Goal: Check status: Check status

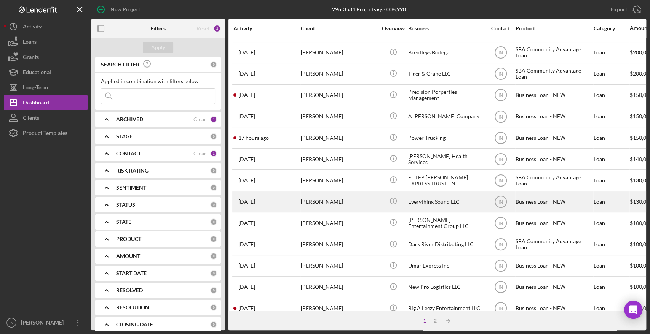
scroll to position [40, 0]
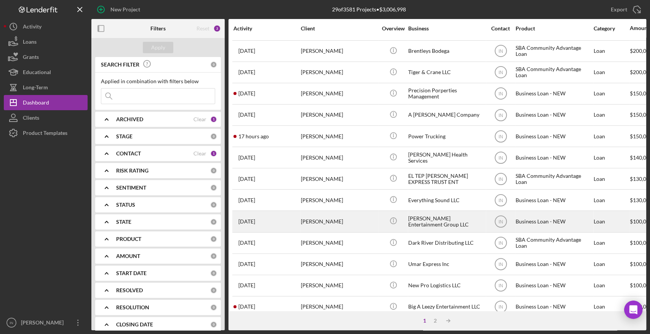
click at [338, 221] on div "[PERSON_NAME]" at bounding box center [339, 222] width 76 height 20
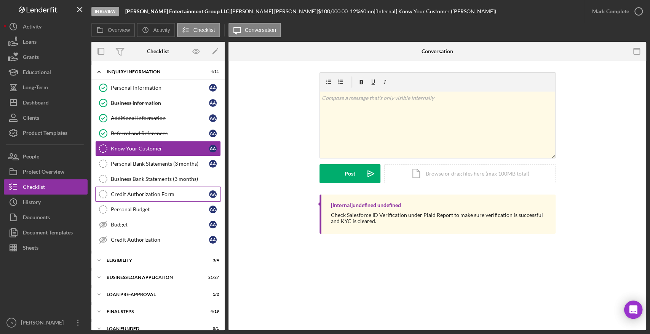
scroll to position [9, 0]
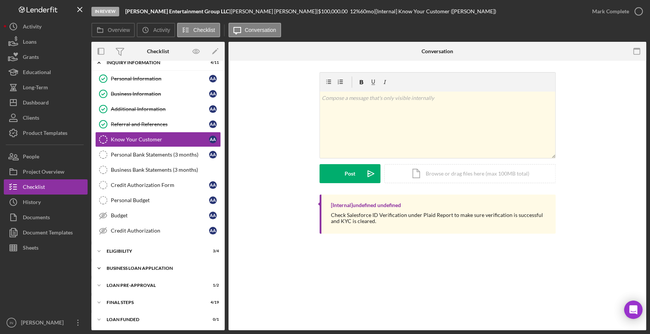
click at [124, 265] on div "Icon/Expander BUSINESS LOAN APPLICATION 21 / 27" at bounding box center [157, 268] width 133 height 15
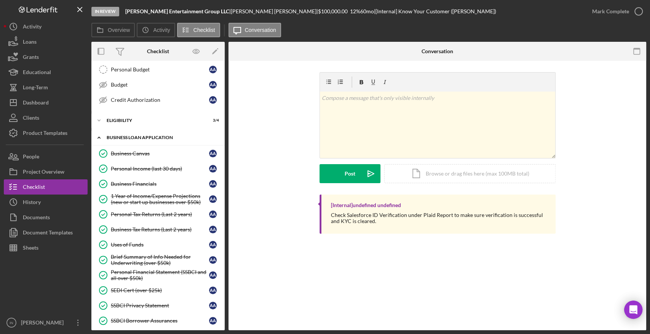
scroll to position [145, 0]
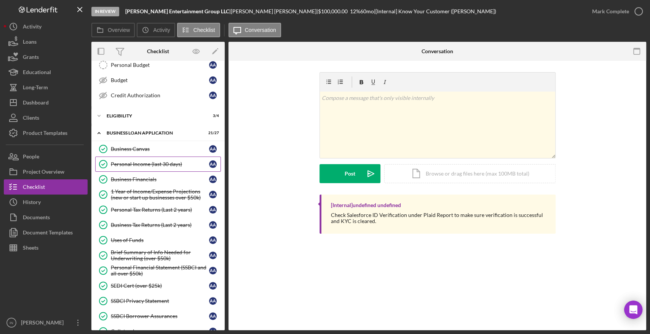
click at [135, 158] on link "Personal Income (last 30 days) Personal Income (last 30 days) A A" at bounding box center [158, 164] width 126 height 15
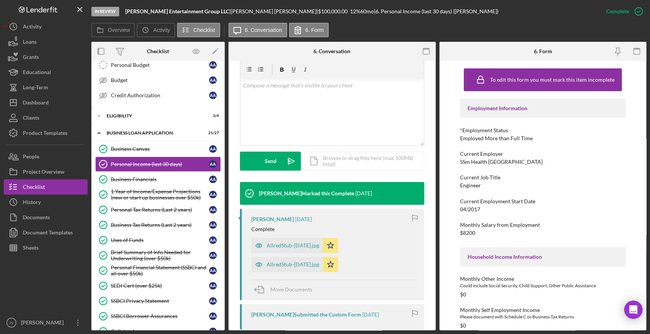
scroll to position [165, 0]
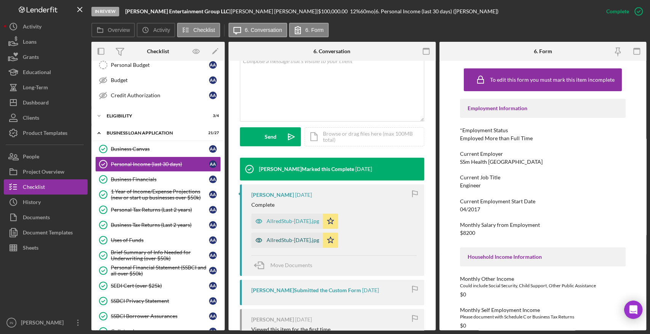
click at [290, 242] on div "AllredStub-[DATE].jpg" at bounding box center [292, 240] width 53 height 6
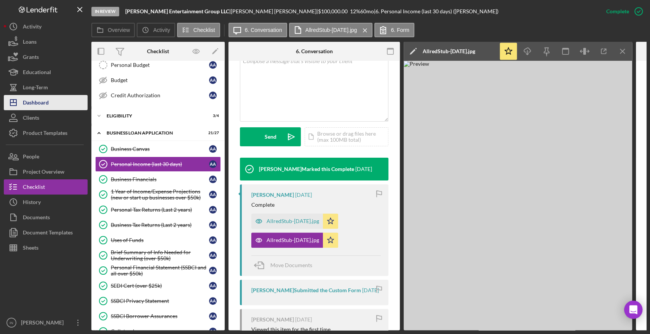
click at [37, 105] on div "Dashboard" at bounding box center [36, 103] width 26 height 17
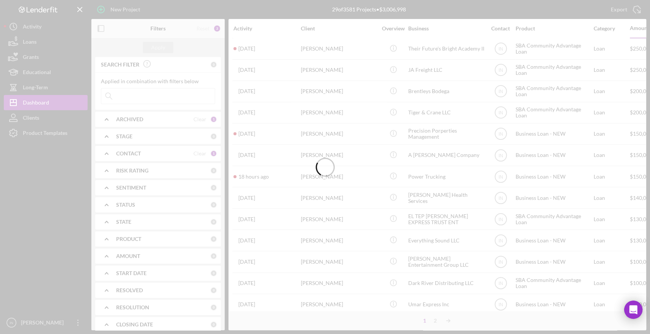
click at [147, 97] on input at bounding box center [157, 96] width 113 height 15
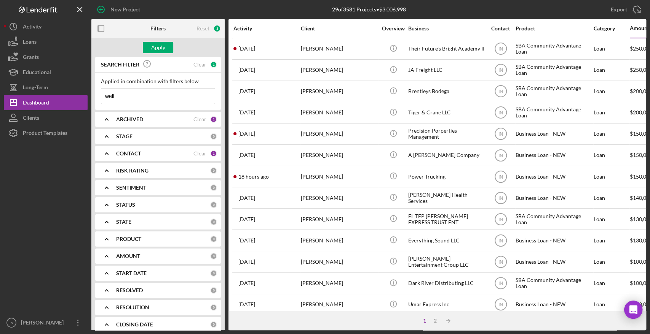
type input "[PERSON_NAME]"
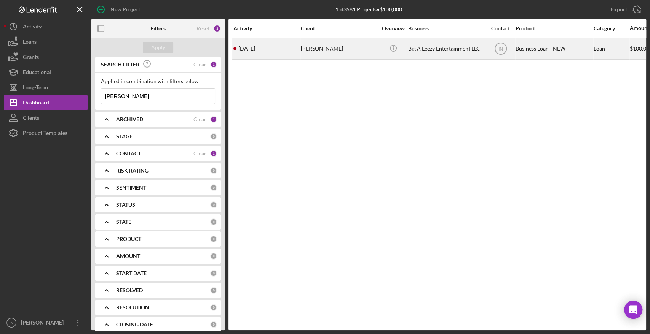
click at [316, 51] on div "[PERSON_NAME]" at bounding box center [339, 49] width 76 height 20
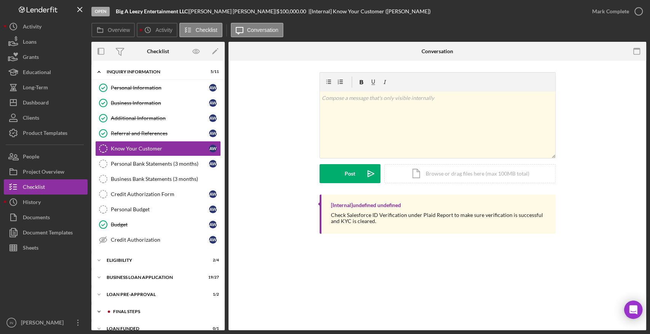
scroll to position [9, 0]
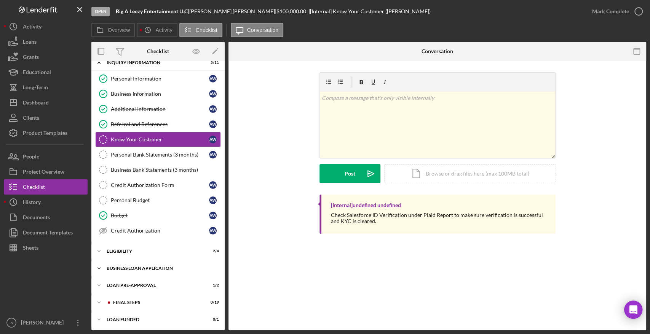
click at [132, 271] on div "Icon/Expander BUSINESS LOAN APPLICATION 19 / 27" at bounding box center [157, 268] width 133 height 15
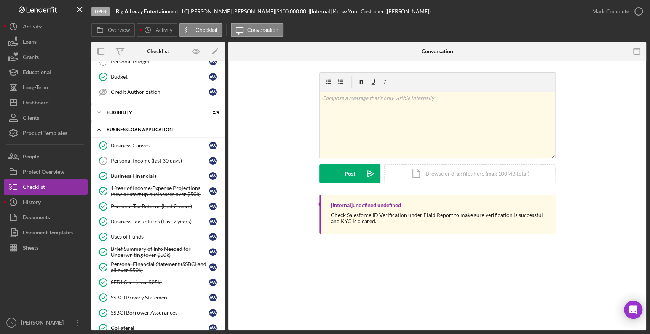
scroll to position [167, 0]
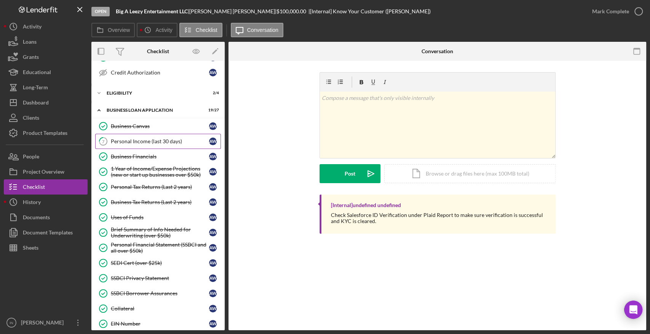
click at [141, 141] on div "Personal Income (last 30 days)" at bounding box center [160, 142] width 98 height 6
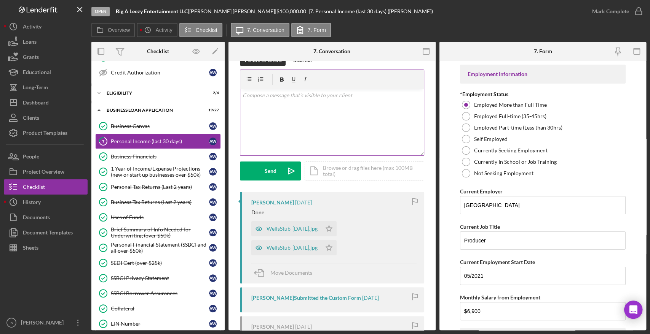
scroll to position [18, 0]
